Goal: Transaction & Acquisition: Book appointment/travel/reservation

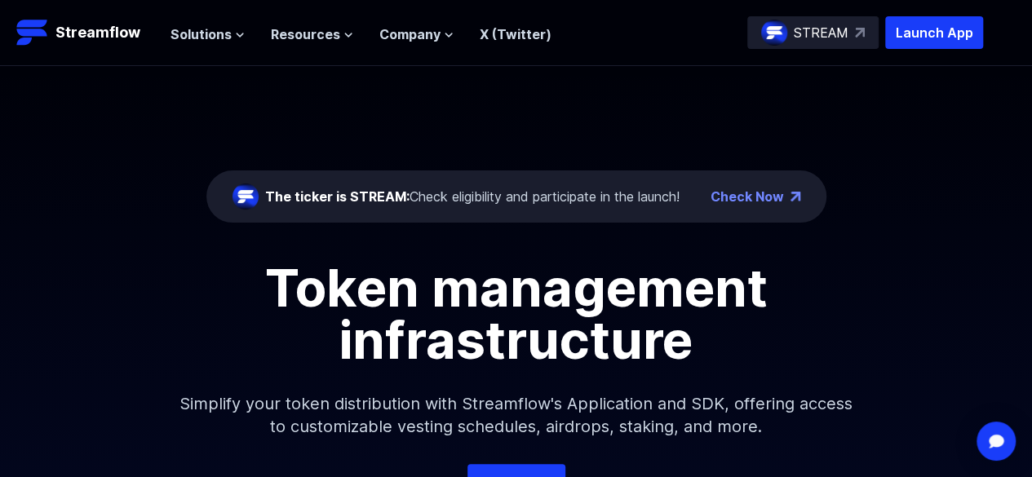
click at [783, 202] on link "Check Now" at bounding box center [747, 197] width 73 height 20
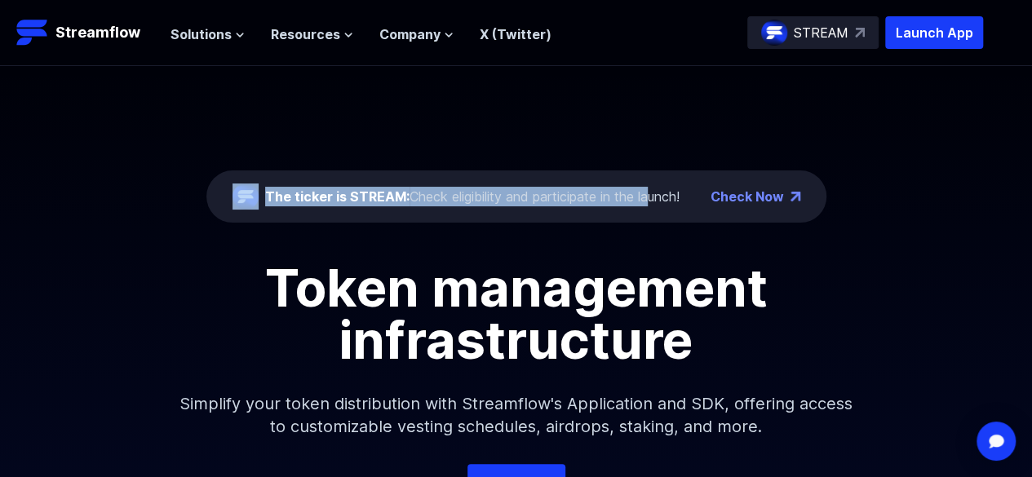
drag, startPoint x: 312, startPoint y: 198, endPoint x: 649, endPoint y: 201, distance: 337.0
click at [649, 201] on div "The ticker is STREAM: Check eligibility and participate in the launch!" at bounding box center [456, 197] width 447 height 26
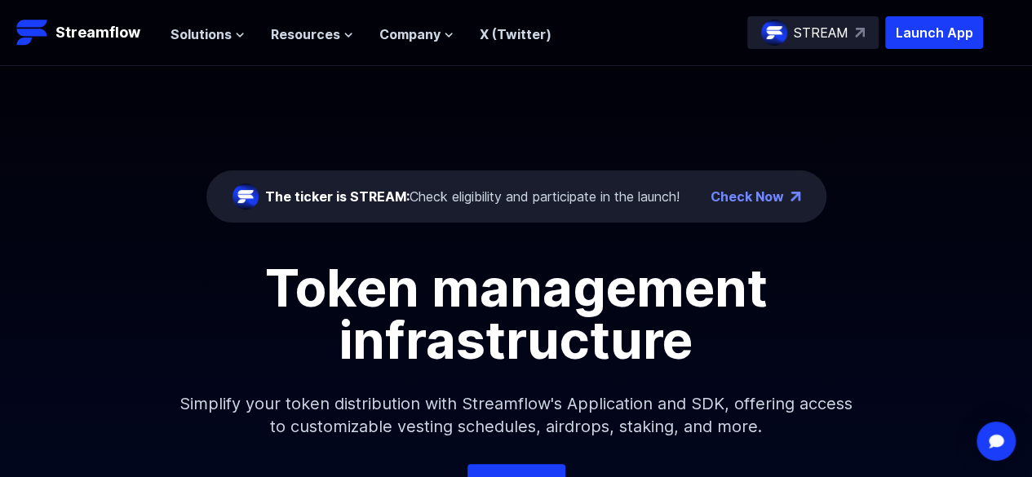
click at [573, 236] on div "The ticker is STREAM: Check eligibility and participate in the launch! Check No…" at bounding box center [516, 265] width 1032 height 398
click at [211, 40] on span "Solutions" at bounding box center [201, 34] width 61 height 20
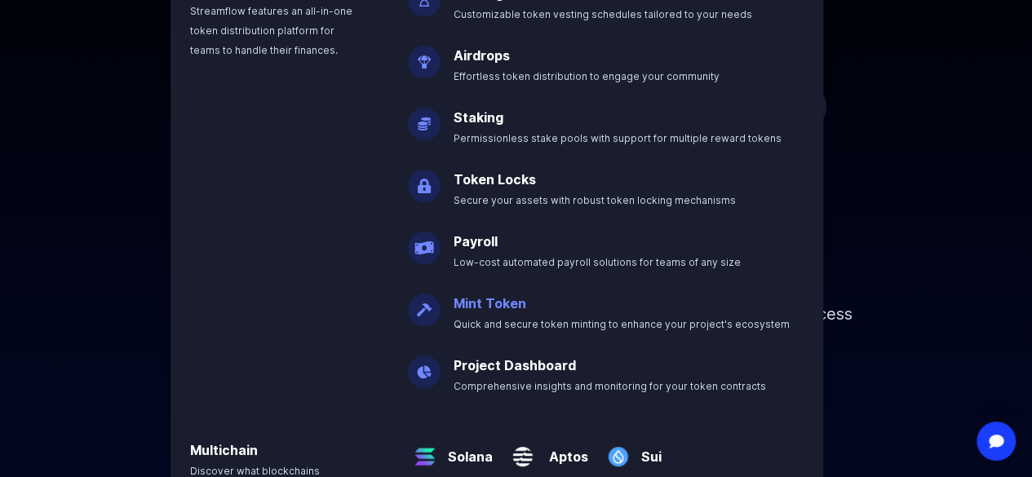
scroll to position [245, 0]
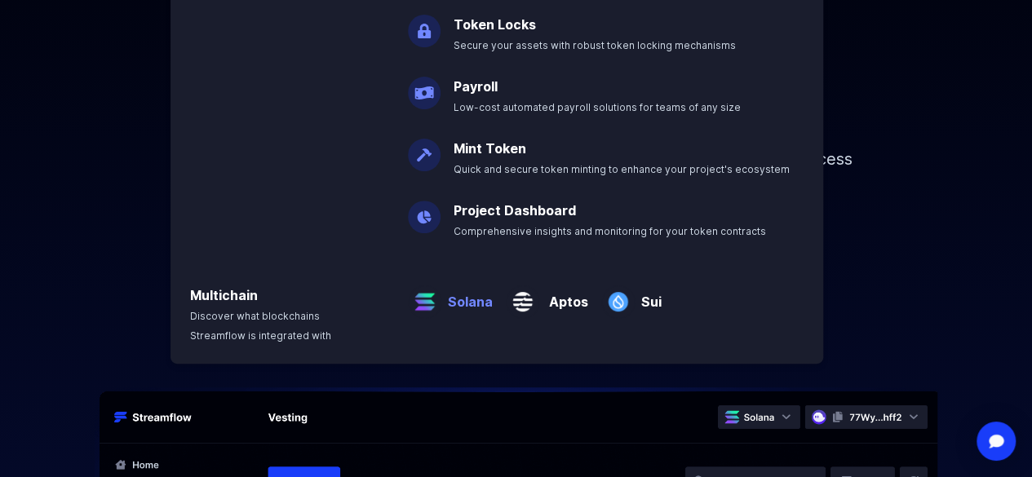
click at [463, 305] on p "Solana" at bounding box center [466, 295] width 51 height 33
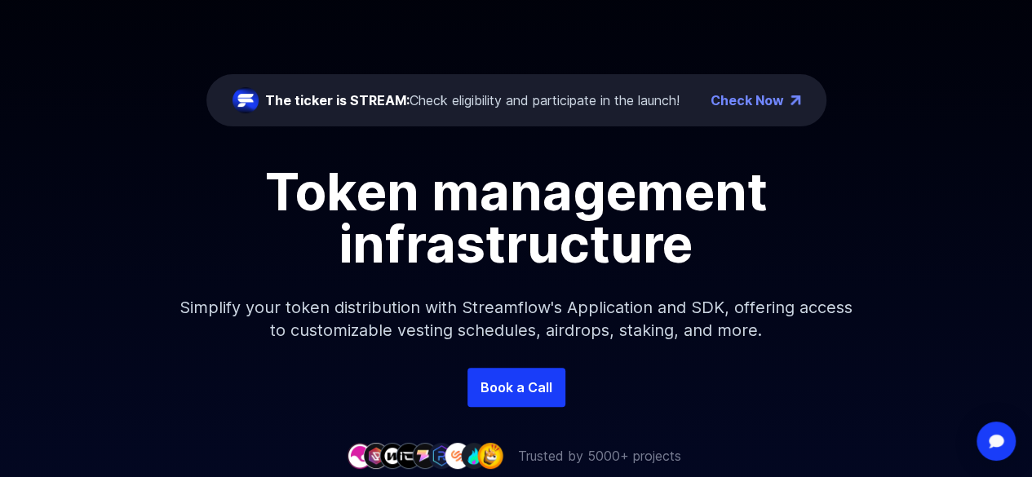
scroll to position [0, 0]
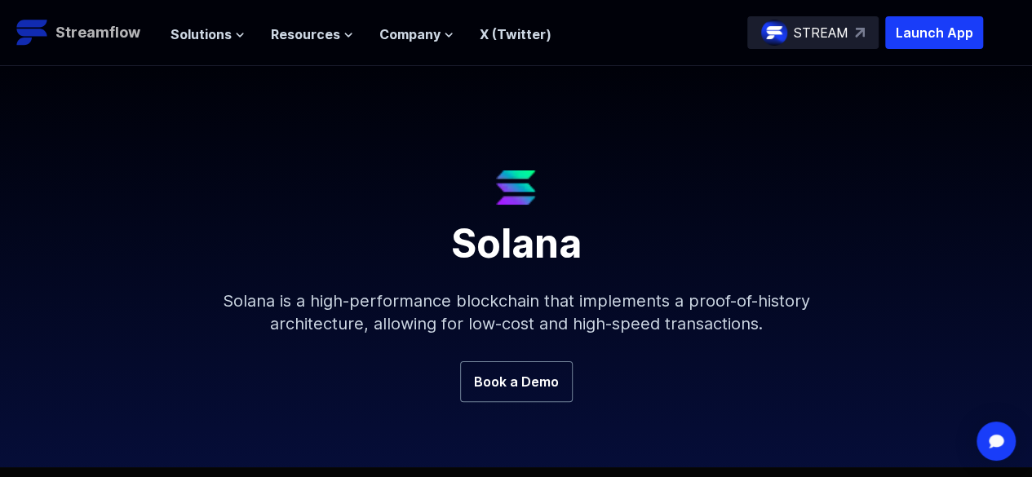
click at [86, 31] on p "Streamflow" at bounding box center [97, 32] width 85 height 23
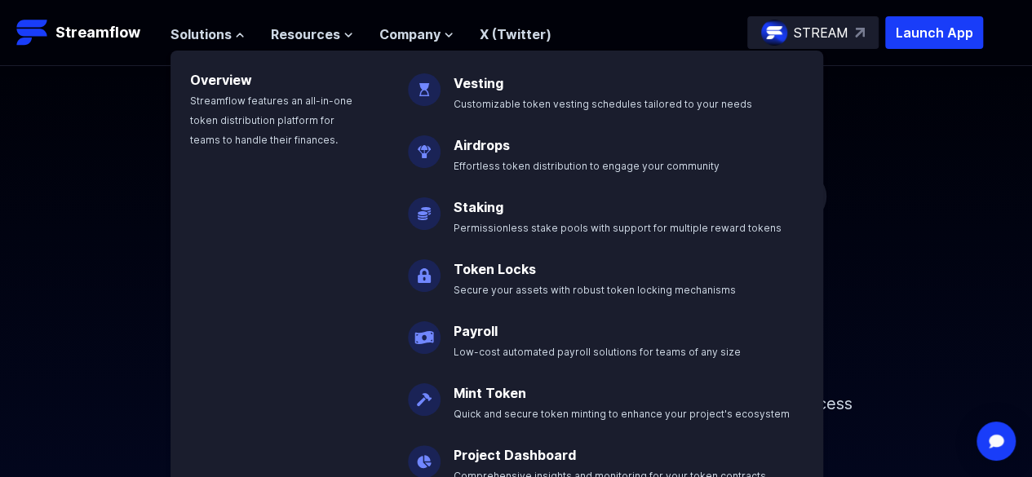
drag, startPoint x: 0, startPoint y: 0, endPoint x: 82, endPoint y: 213, distance: 228.1
click at [82, 213] on div "The ticker is STREAM: Check eligibility and participate in the launch! Check No…" at bounding box center [516, 265] width 1032 height 398
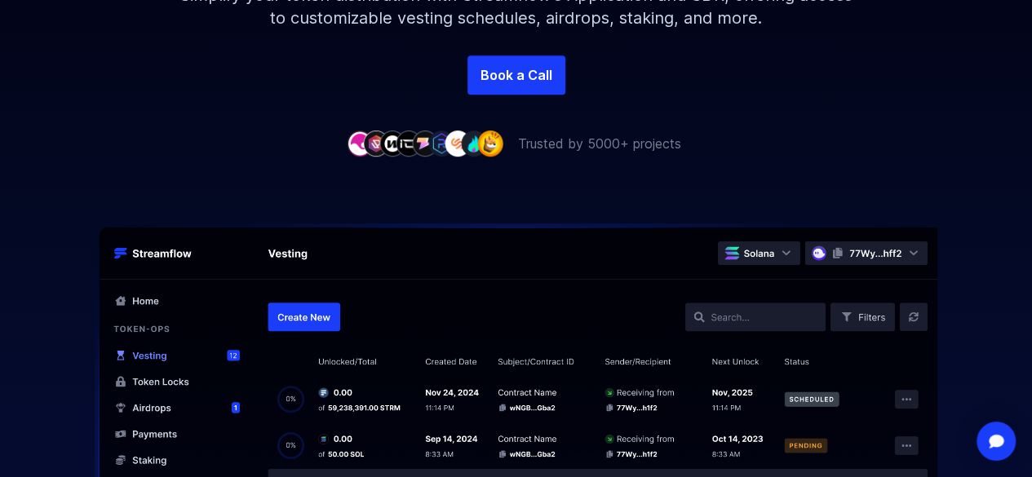
scroll to position [653, 0]
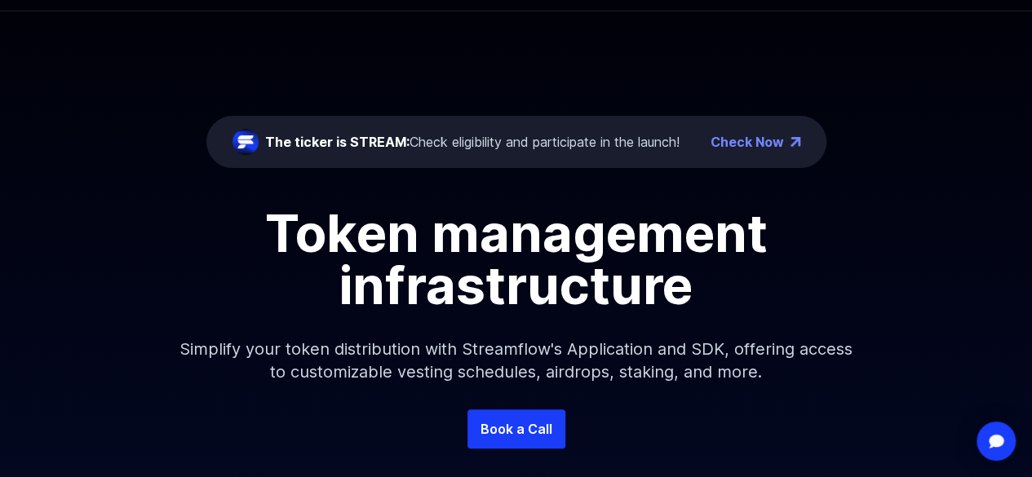
scroll to position [0, 0]
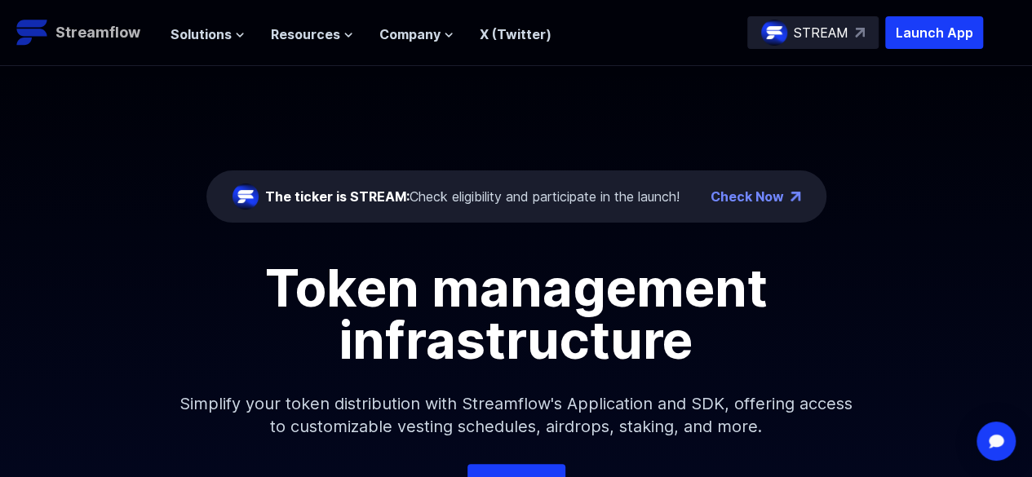
click at [104, 35] on p "Streamflow" at bounding box center [97, 32] width 85 height 23
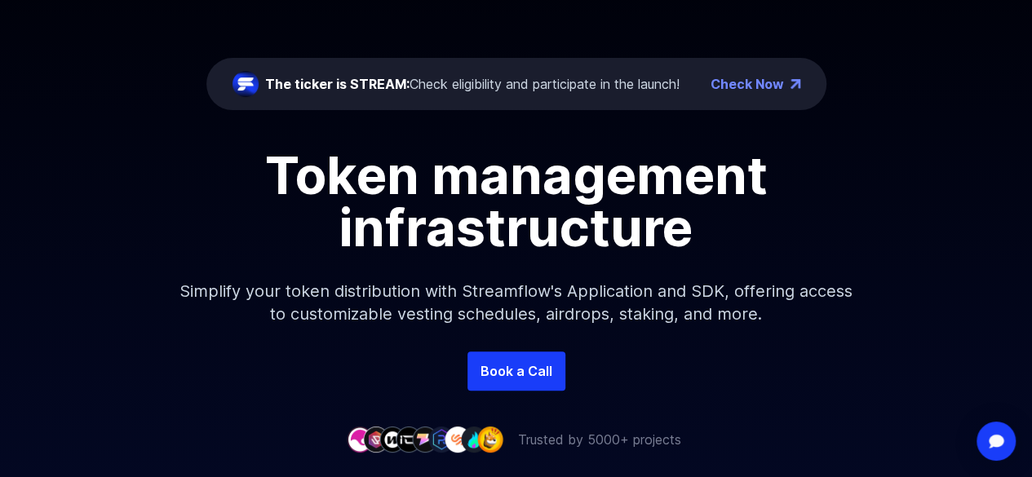
scroll to position [408, 0]
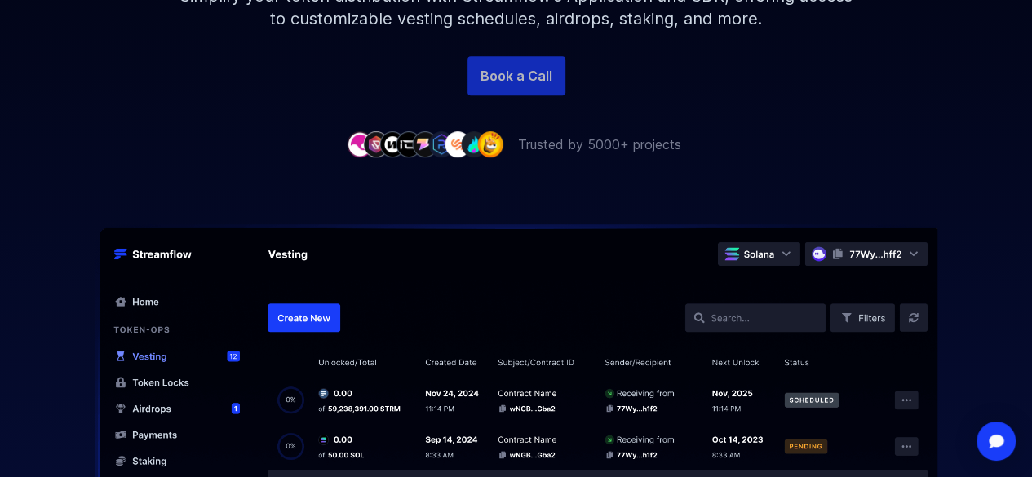
click at [529, 95] on link "Book a Call" at bounding box center [517, 75] width 98 height 39
